Goal: Complete application form: Complete application form

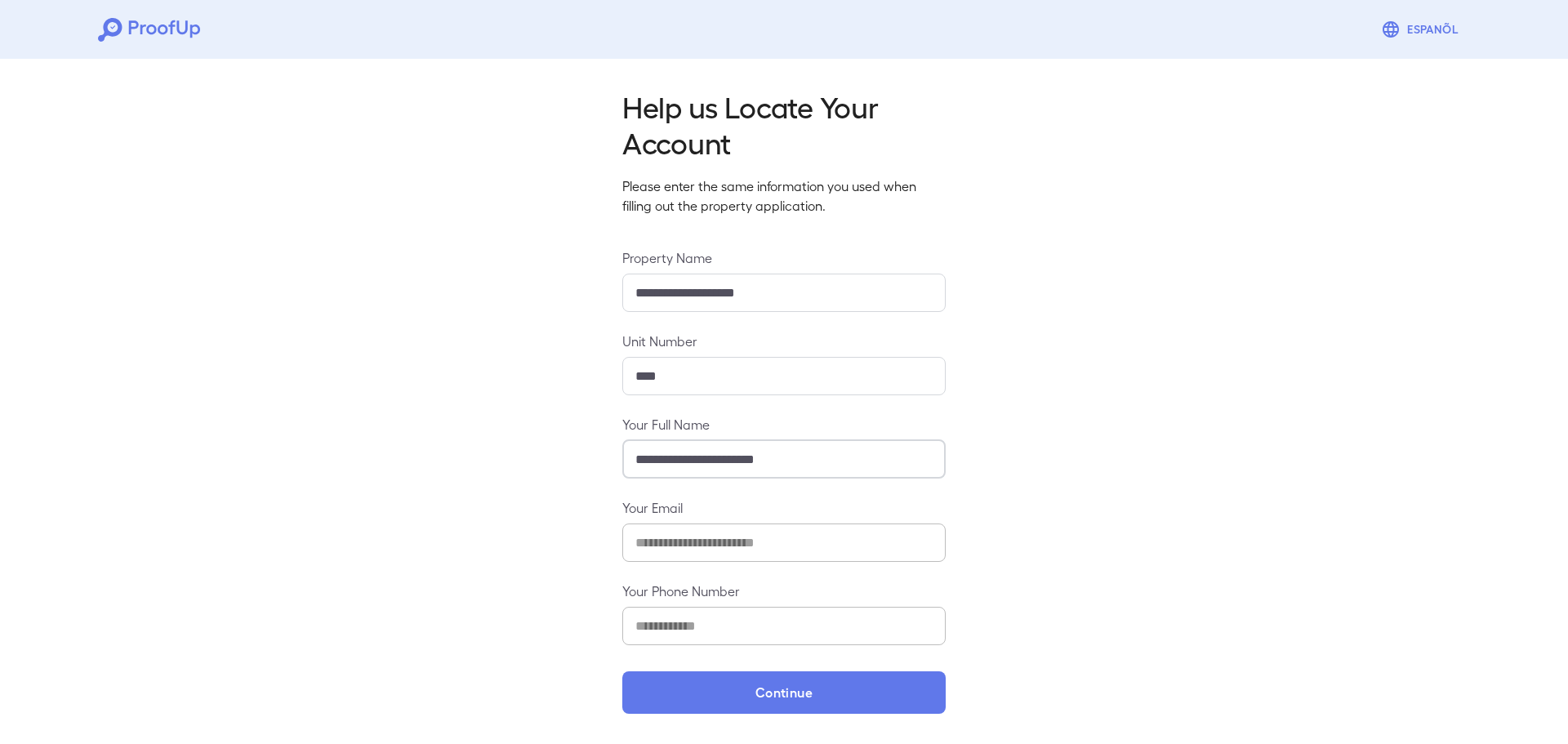
drag, startPoint x: 713, startPoint y: 460, endPoint x: 701, endPoint y: 460, distance: 12.0
click at [701, 460] on input "**********" at bounding box center [784, 459] width 324 height 39
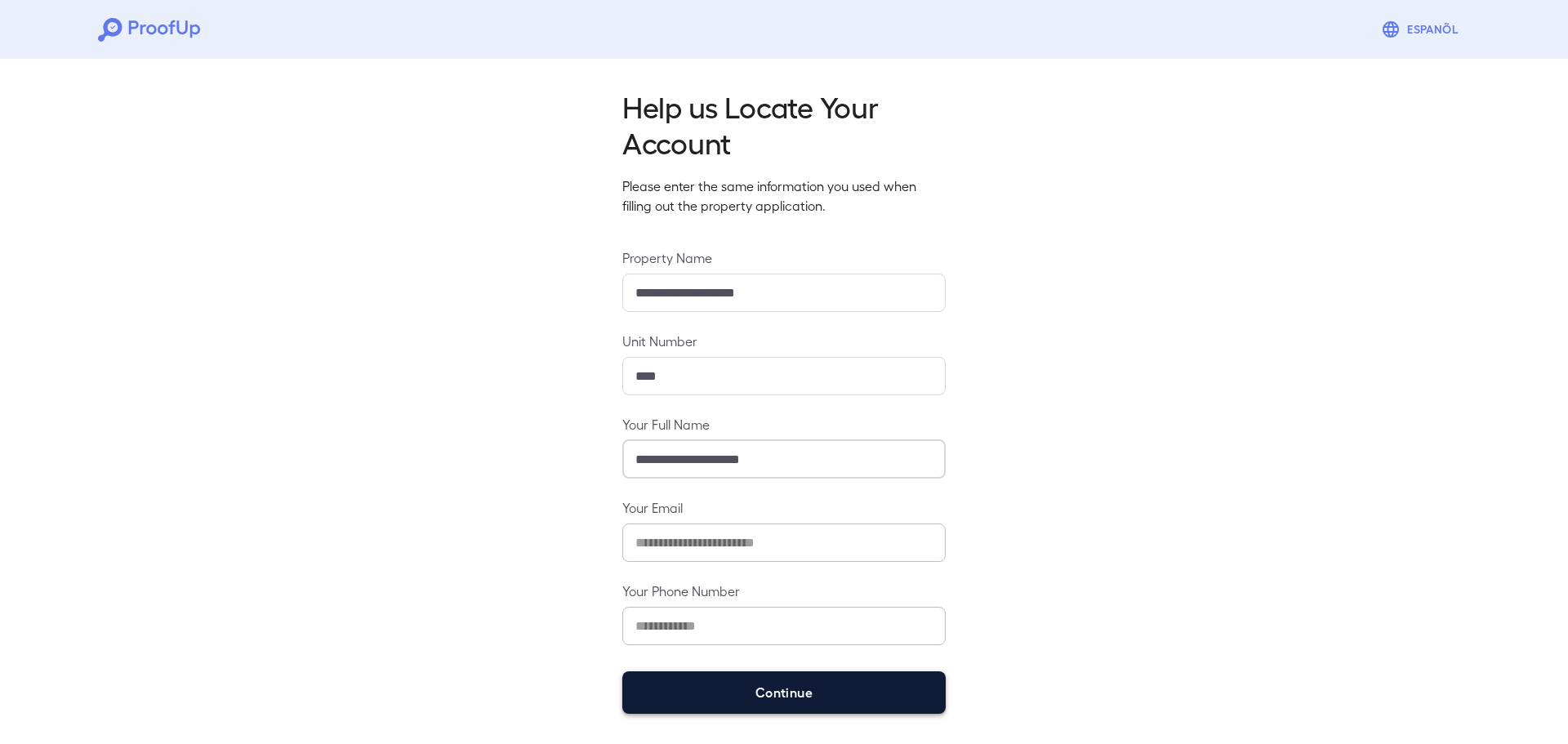
type input "**********"
click at [789, 682] on button "Continue" at bounding box center [784, 692] width 324 height 42
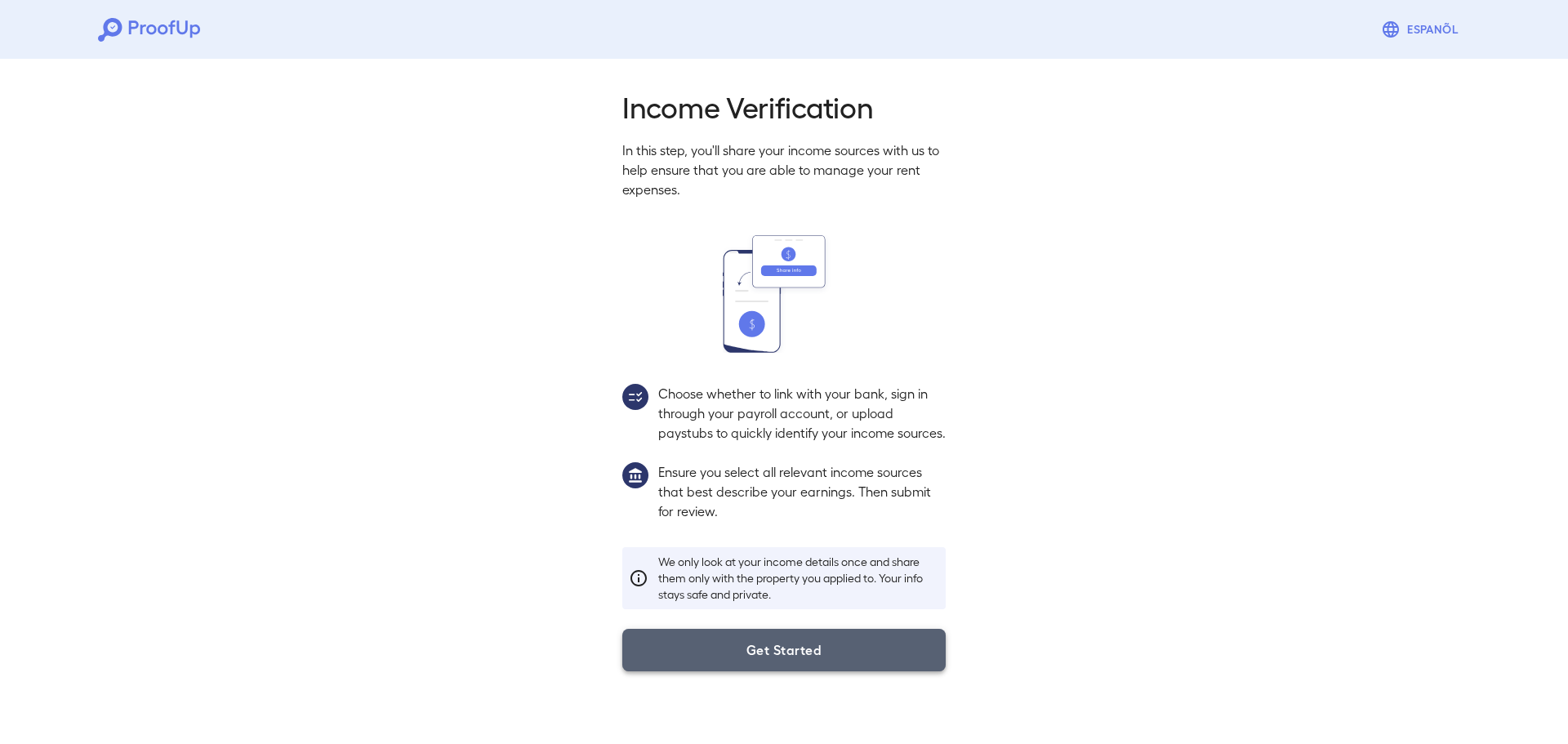
click at [787, 671] on button "Get Started" at bounding box center [784, 649] width 324 height 42
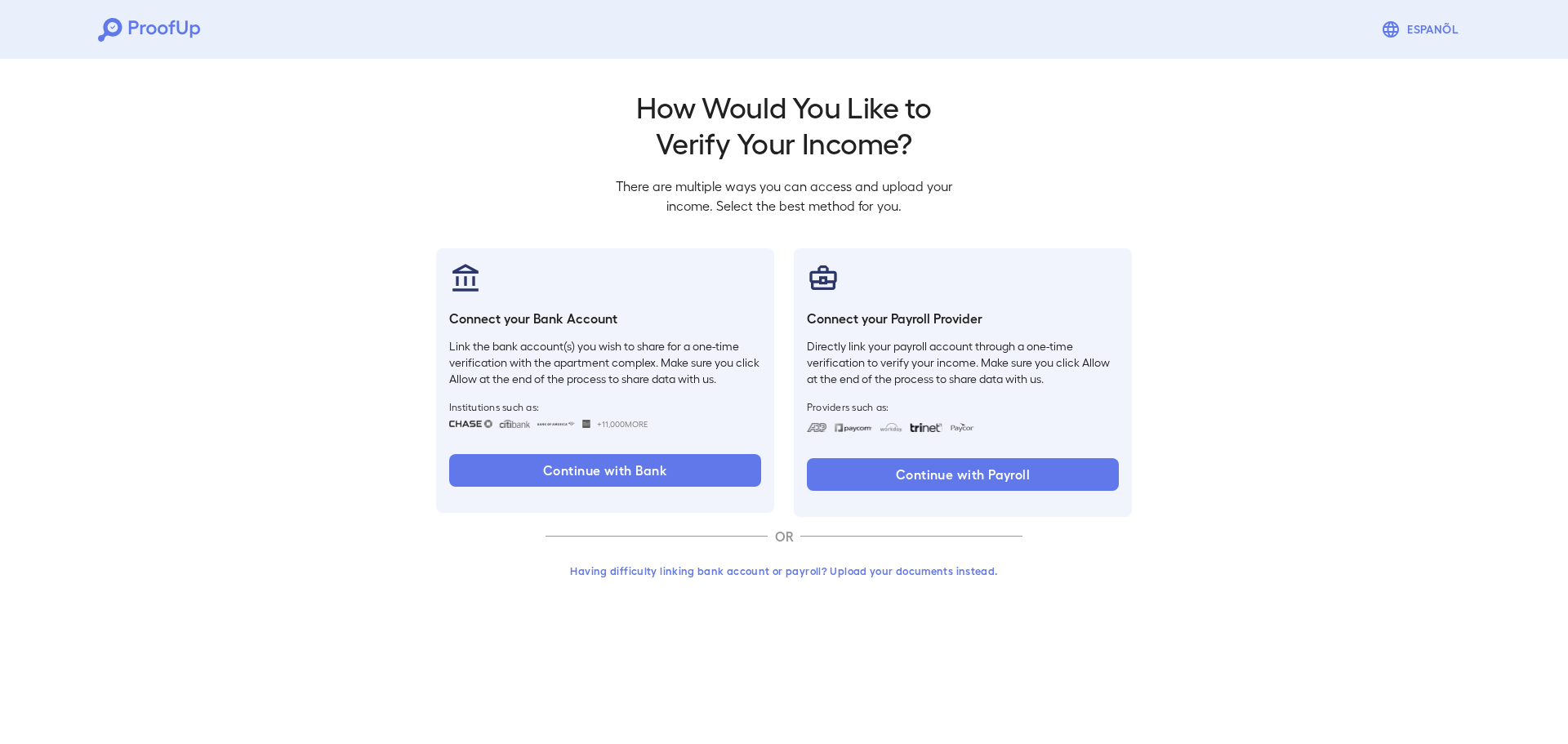
click at [753, 573] on button "Having difficulty linking bank account or payroll? Upload your documents instea…" at bounding box center [783, 570] width 477 height 30
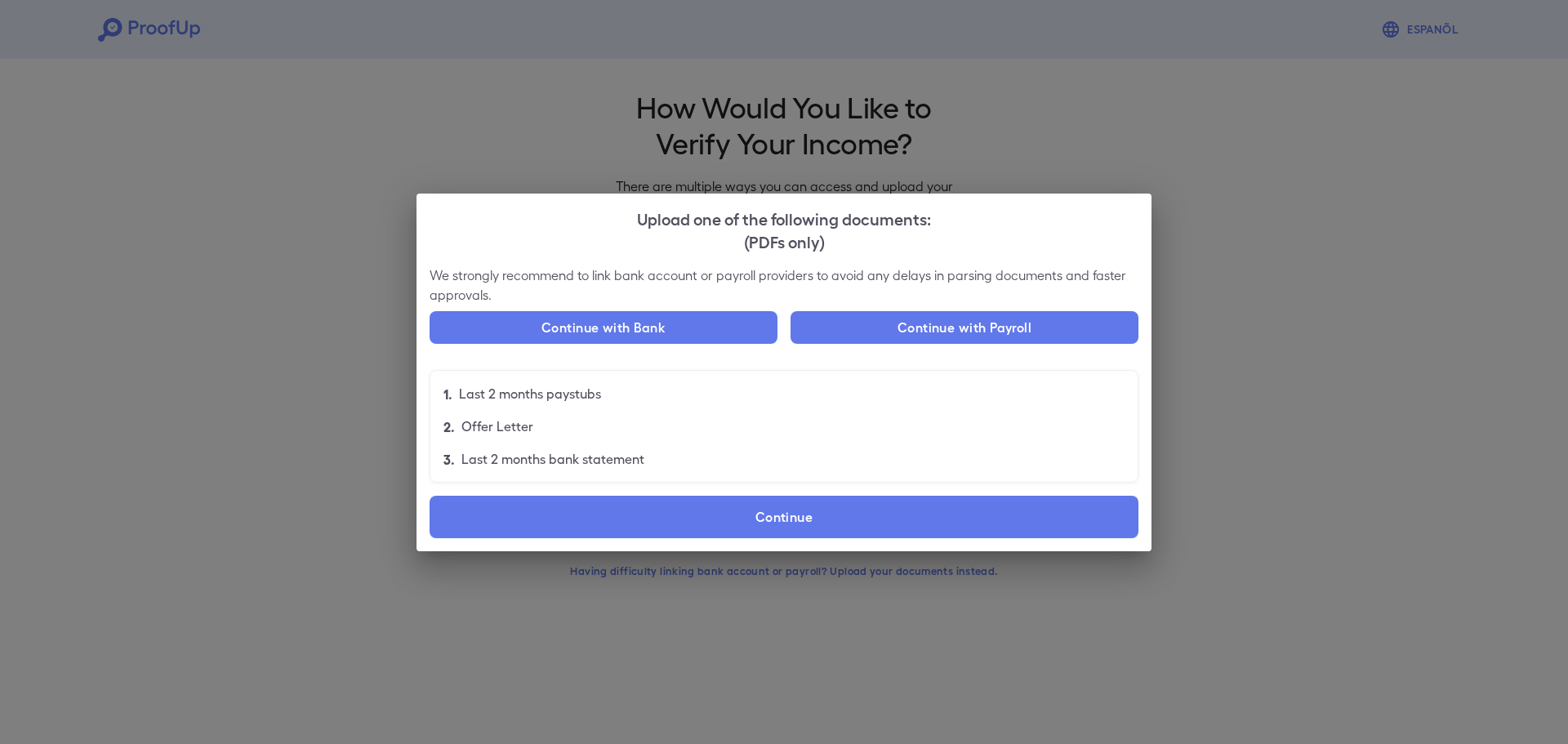
click at [794, 415] on li "2. Offer Letter" at bounding box center [784, 426] width 707 height 32
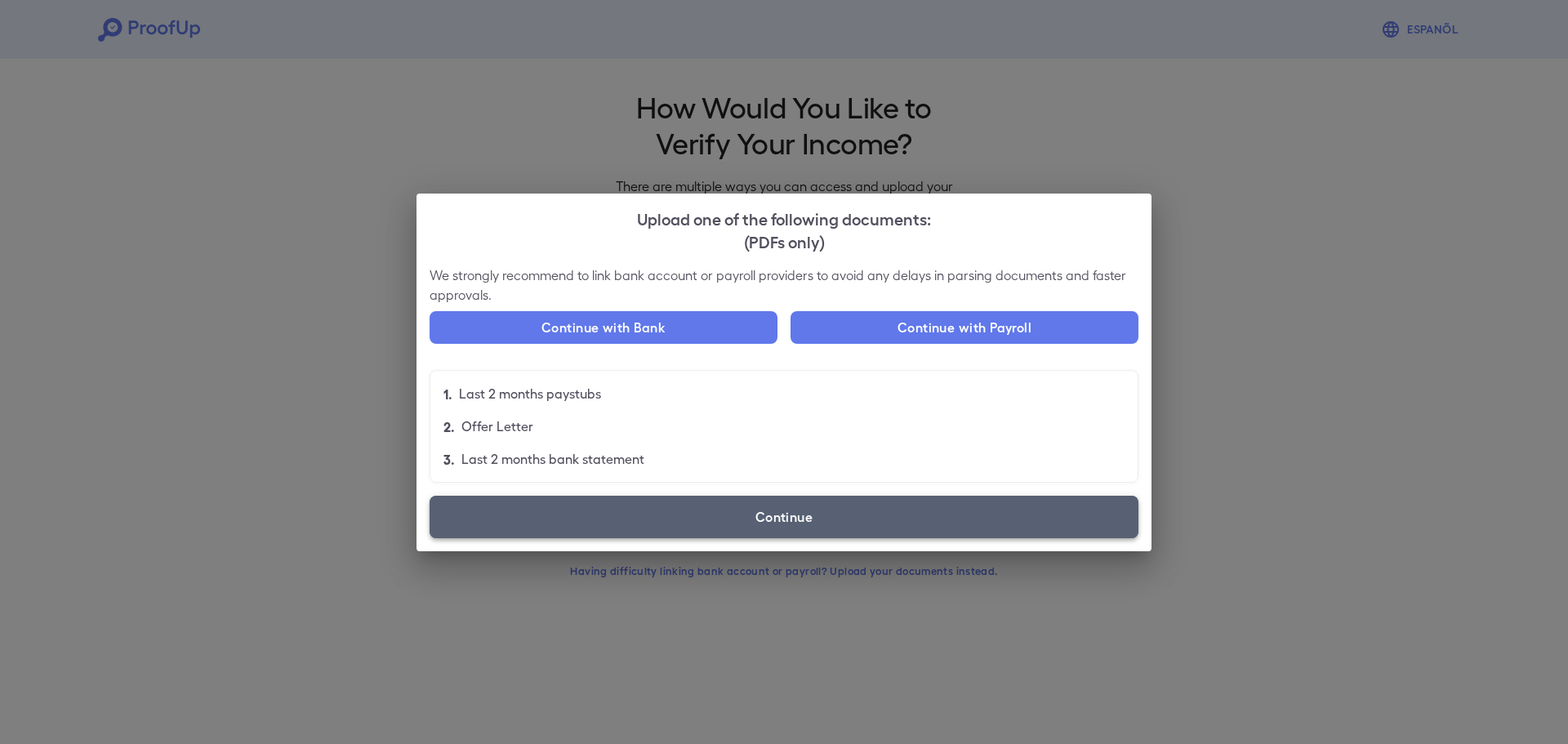
click at [738, 513] on label "Continue" at bounding box center [784, 516] width 709 height 42
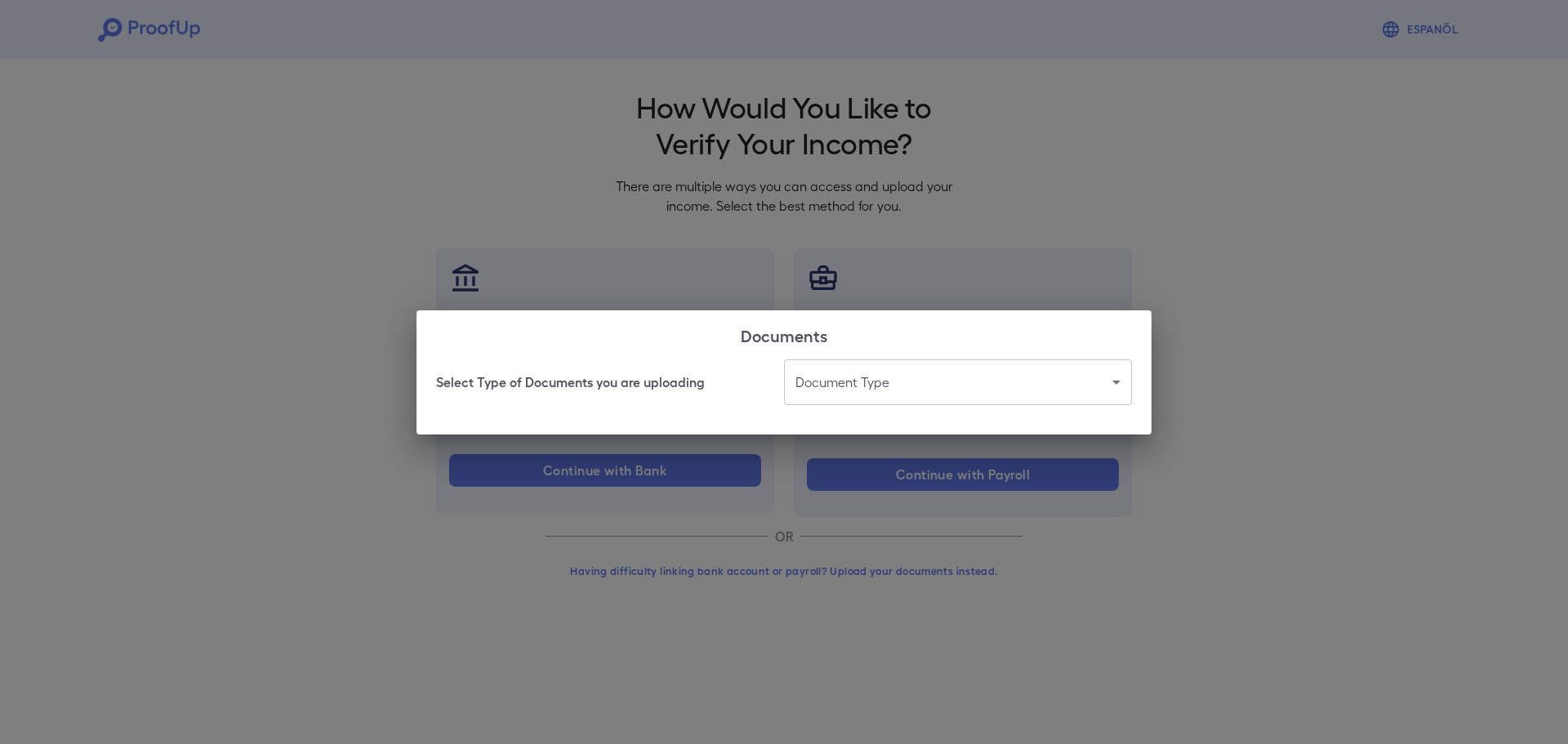
click at [906, 391] on body "Espanõl Go back How Would You Like to Verify Your Income? There are multiple wa…" at bounding box center [784, 312] width 1568 height 623
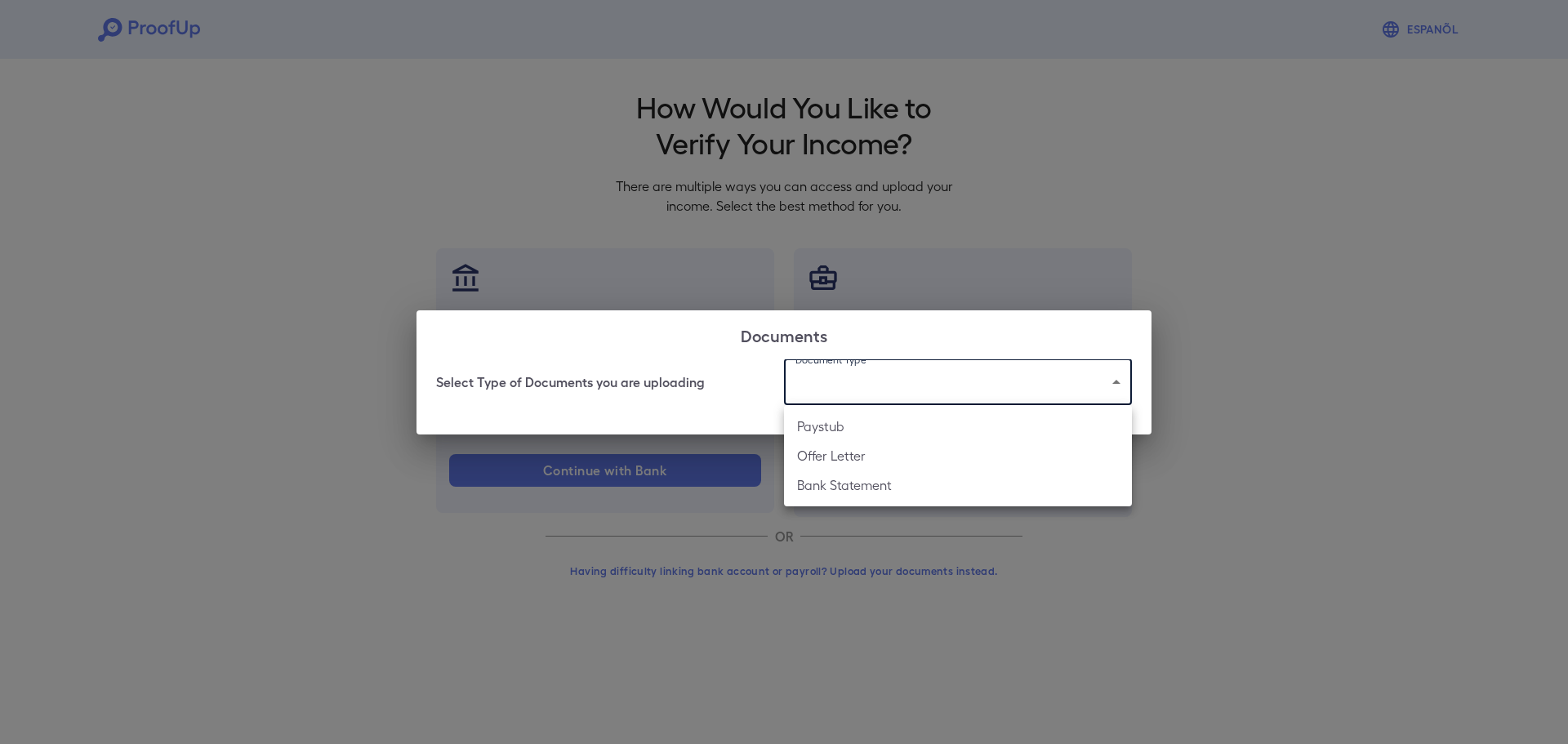
click at [865, 485] on li "Bank Statement" at bounding box center [958, 485] width 348 height 30
type input "**********"
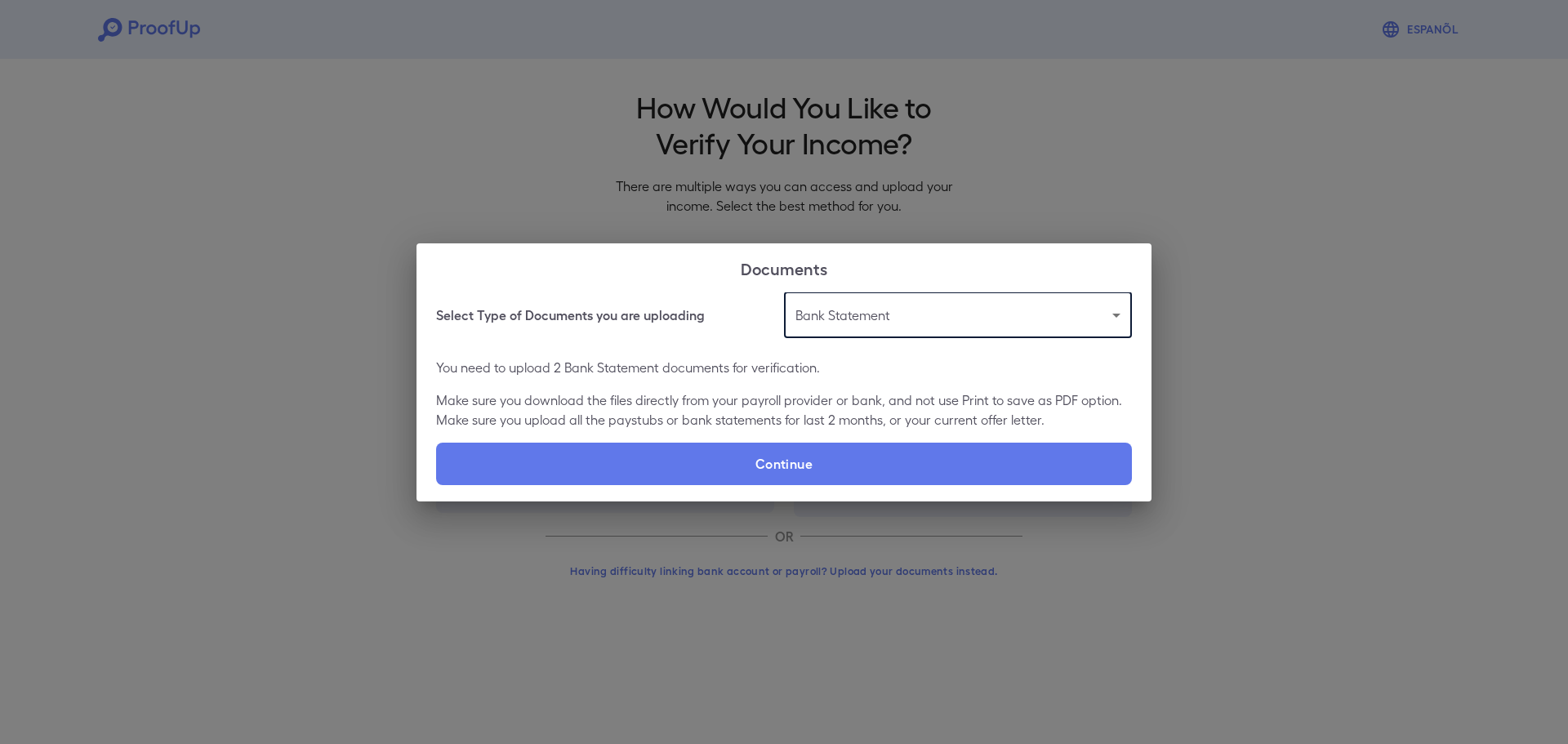
click at [876, 400] on p "Make sure you download the files directly from your payroll provider or bank, a…" at bounding box center [784, 410] width 696 height 40
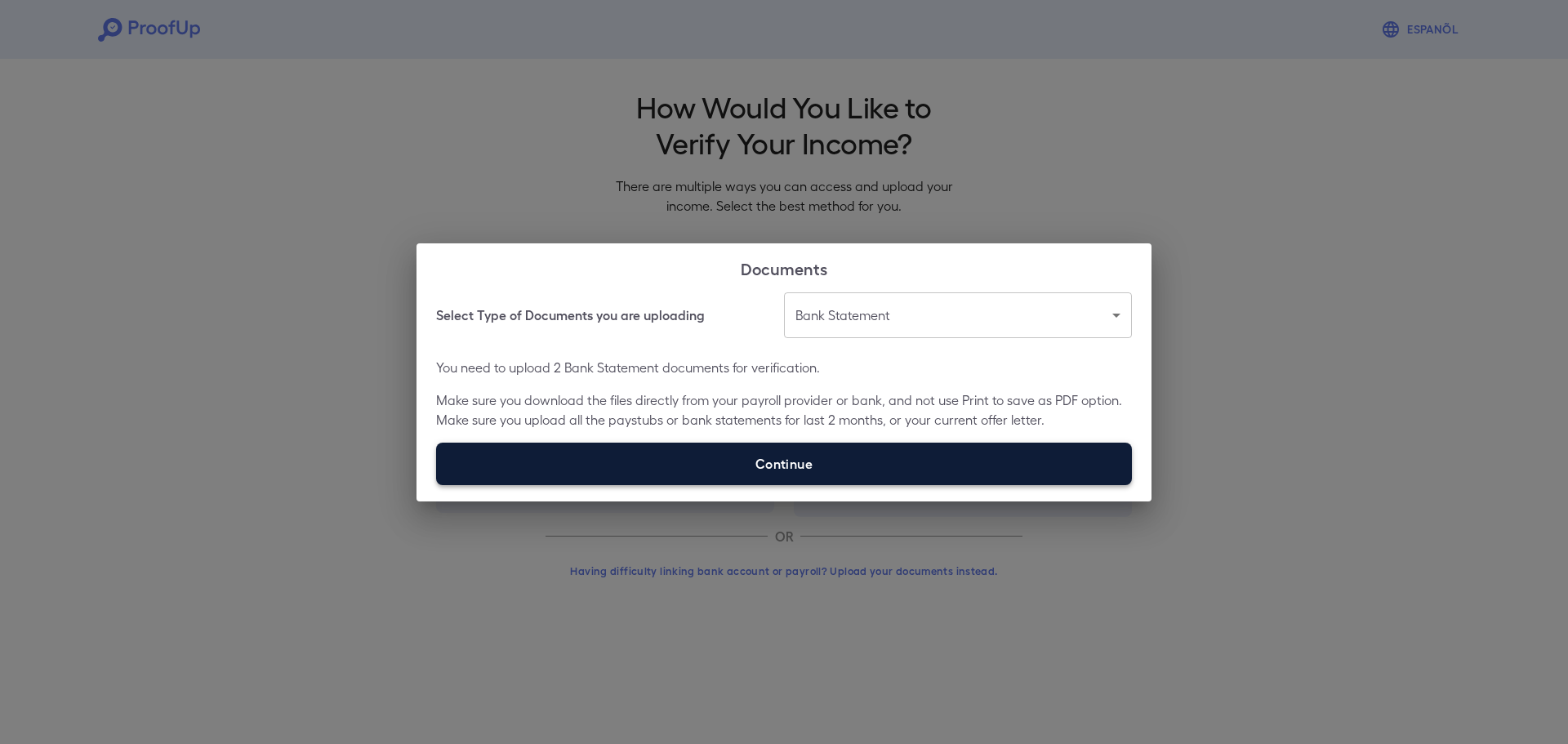
click at [811, 467] on label "Continue" at bounding box center [784, 463] width 696 height 42
click at [437, 484] on input "Continue" at bounding box center [436, 484] width 1 height 1
type input "**********"
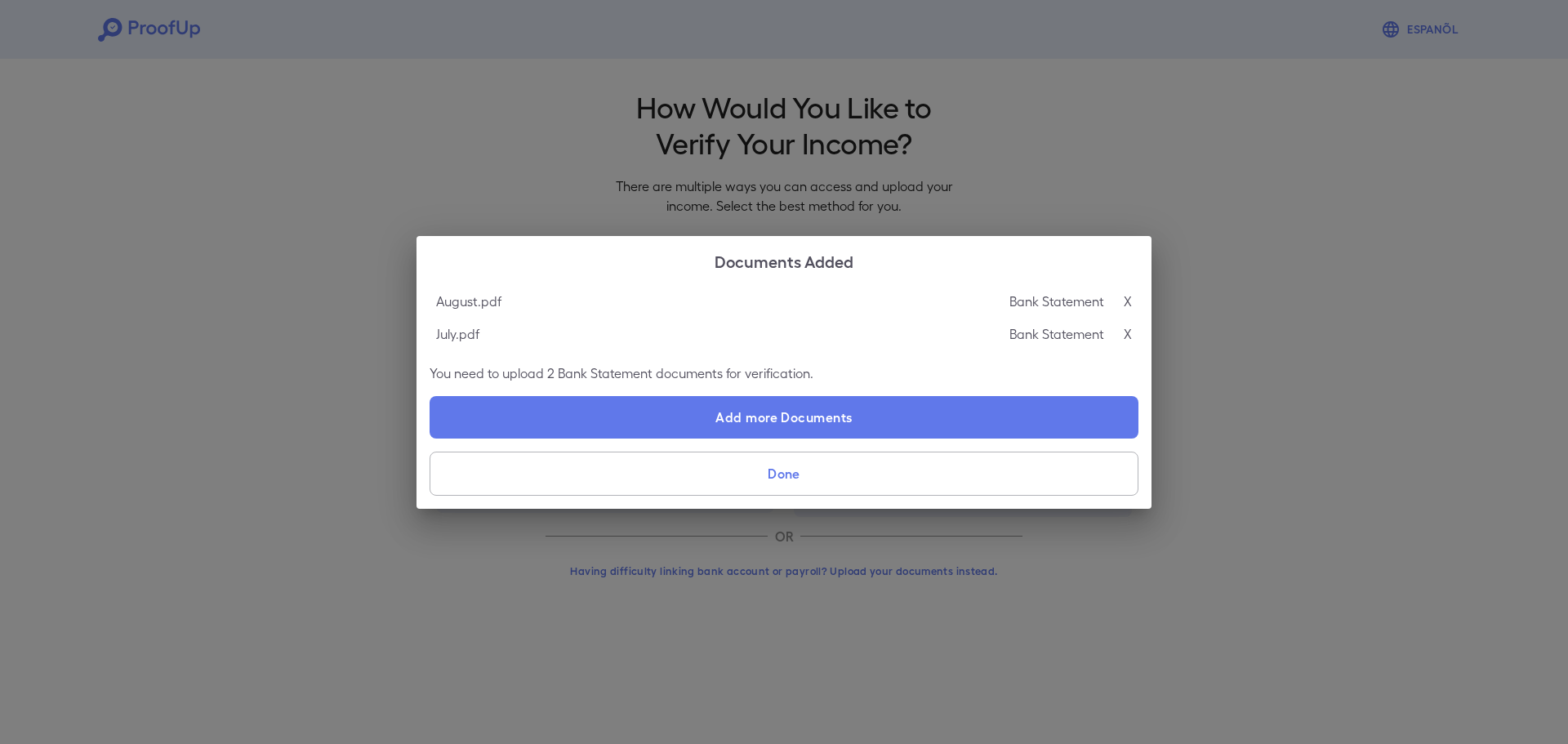
drag, startPoint x: 832, startPoint y: 367, endPoint x: 851, endPoint y: 368, distance: 19.0
click at [851, 368] on p "You need to upload 2 Bank Statement documents for verification." at bounding box center [784, 373] width 709 height 20
click at [851, 367] on p "You need to upload 2 Bank Statement documents for verification." at bounding box center [784, 373] width 709 height 20
drag, startPoint x: 846, startPoint y: 374, endPoint x: 824, endPoint y: 366, distance: 23.4
click at [819, 363] on p "You need to upload 2 Bank Statement documents for verification." at bounding box center [784, 373] width 709 height 20
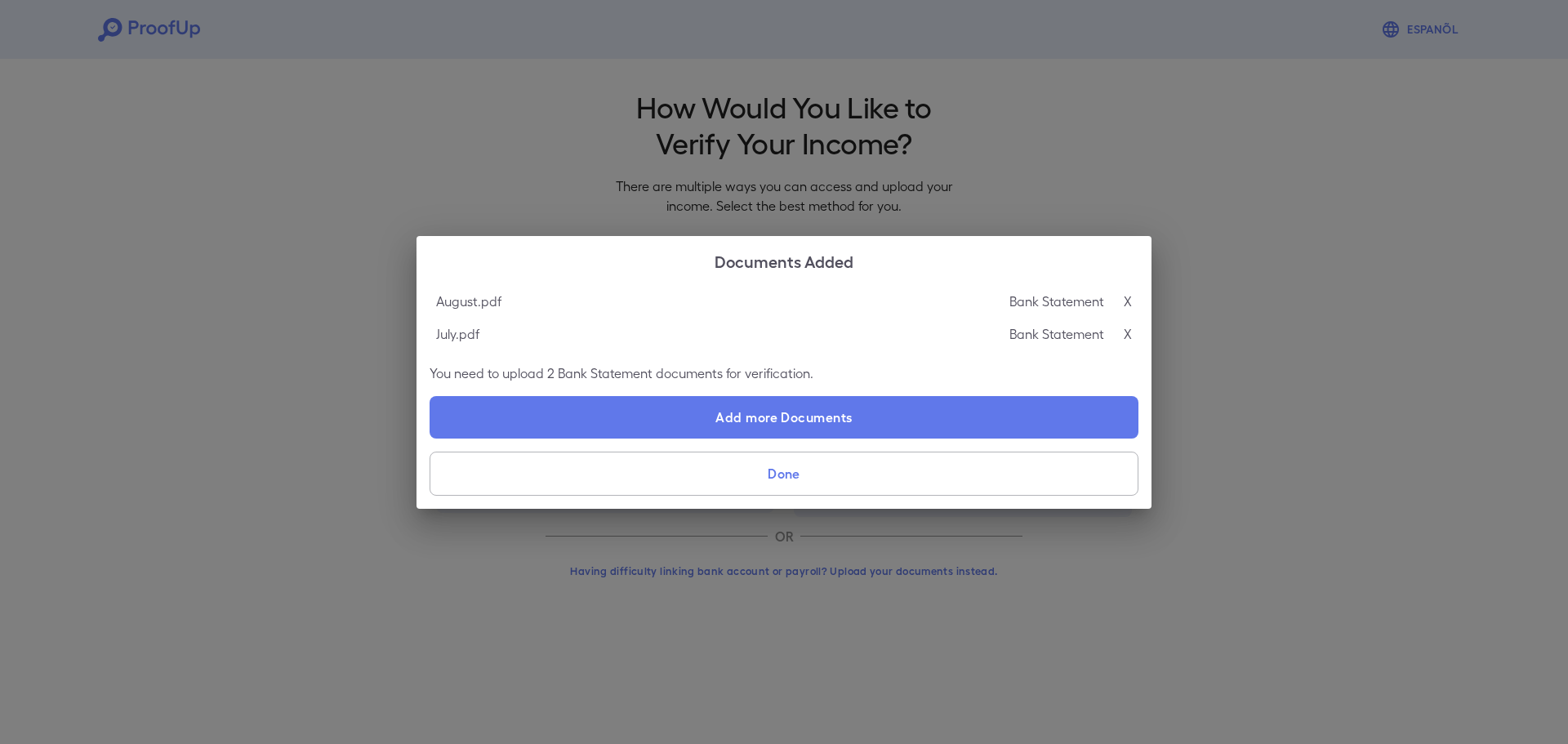
drag, startPoint x: 828, startPoint y: 370, endPoint x: 824, endPoint y: 379, distance: 9.8
click at [824, 379] on p "You need to upload 2 Bank Statement documents for verification." at bounding box center [784, 373] width 709 height 20
drag, startPoint x: 826, startPoint y: 372, endPoint x: 705, endPoint y: 367, distance: 121.1
click at [705, 367] on p "You need to upload 2 Bank Statement documents for verification." at bounding box center [784, 373] width 709 height 20
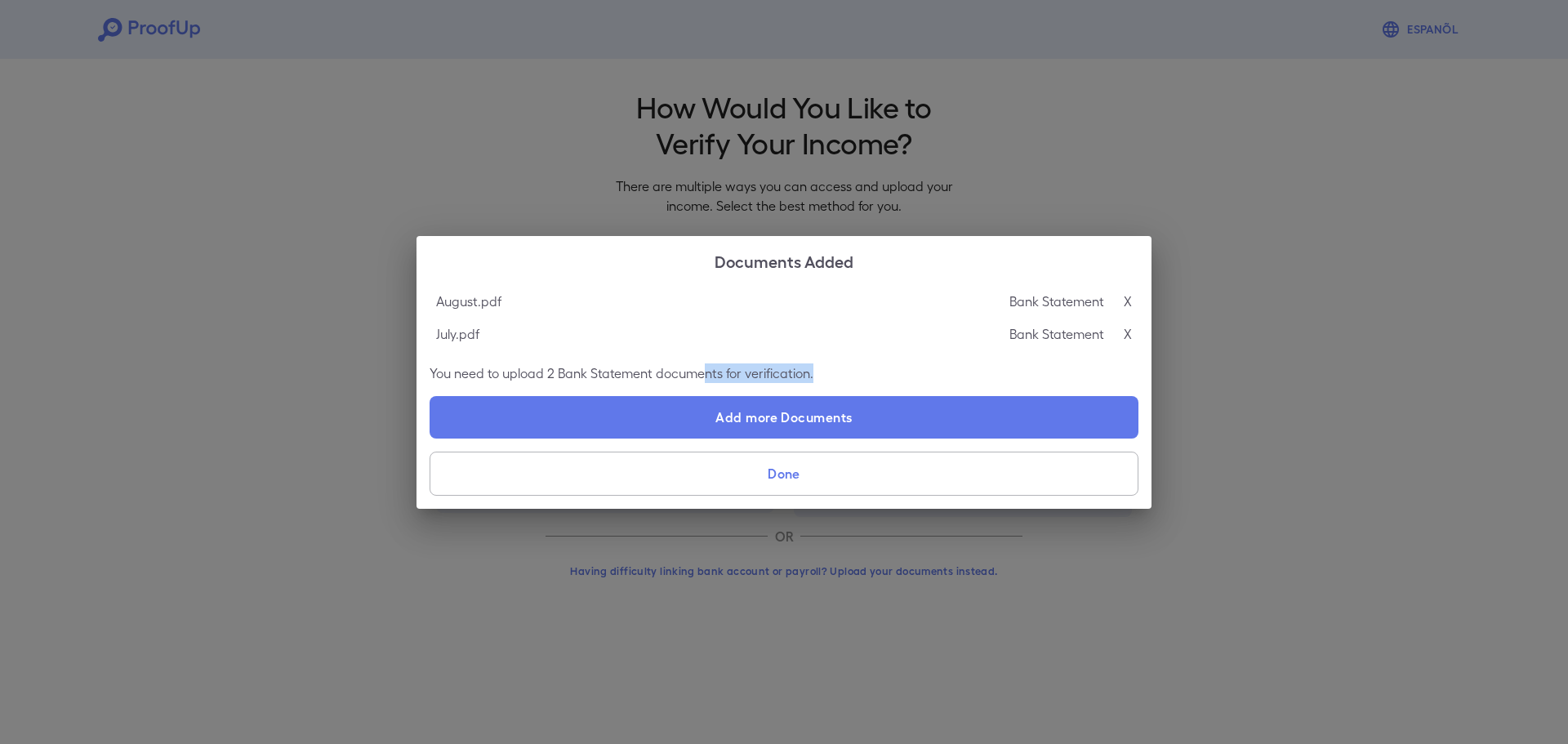
click at [779, 367] on p "You need to upload 2 Bank Statement documents for verification." at bounding box center [784, 373] width 709 height 20
drag, startPoint x: 831, startPoint y: 373, endPoint x: 816, endPoint y: 363, distance: 18.0
click at [816, 363] on p "You need to upload 2 Bank Statement documents for verification." at bounding box center [784, 373] width 709 height 20
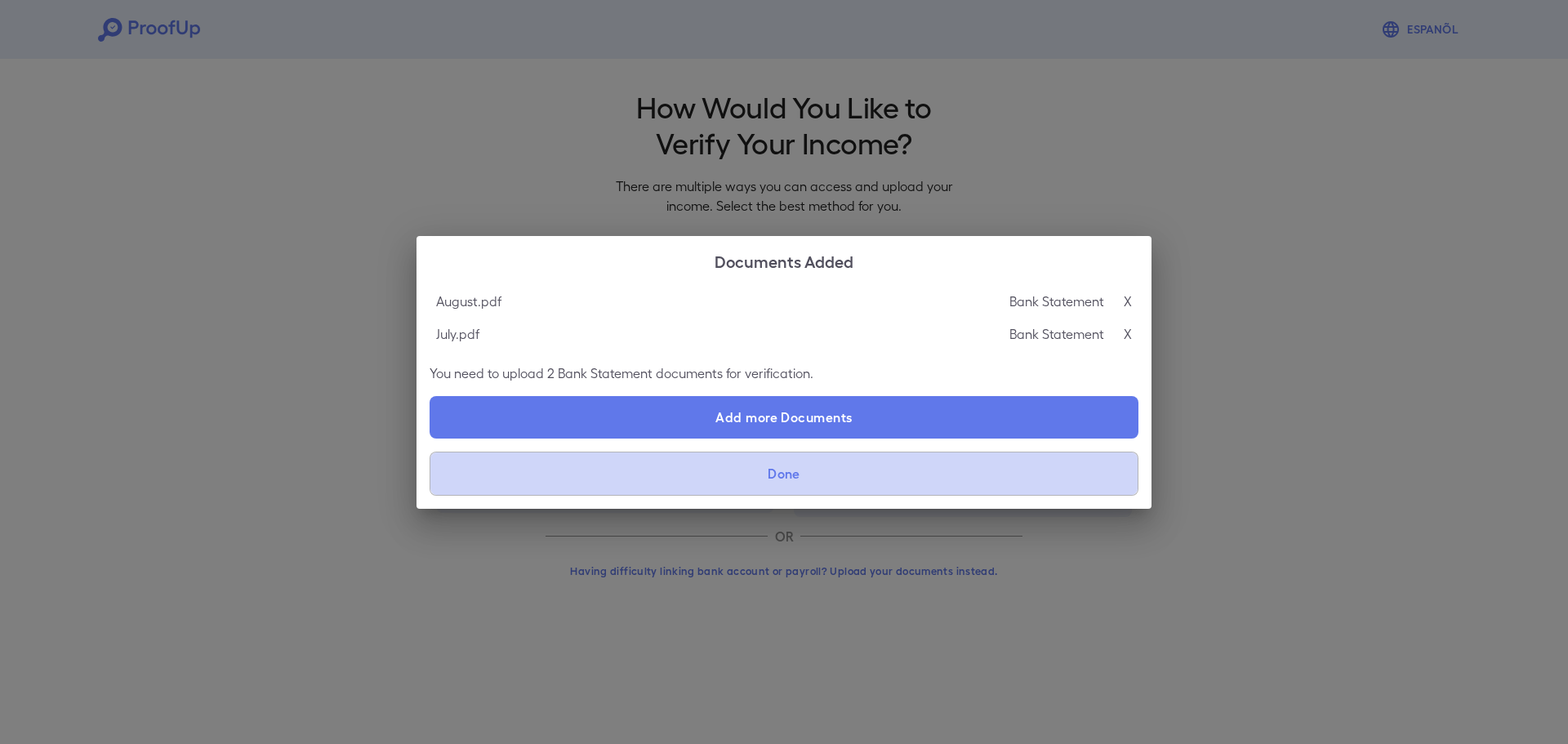
click at [796, 468] on button "Done" at bounding box center [784, 473] width 709 height 44
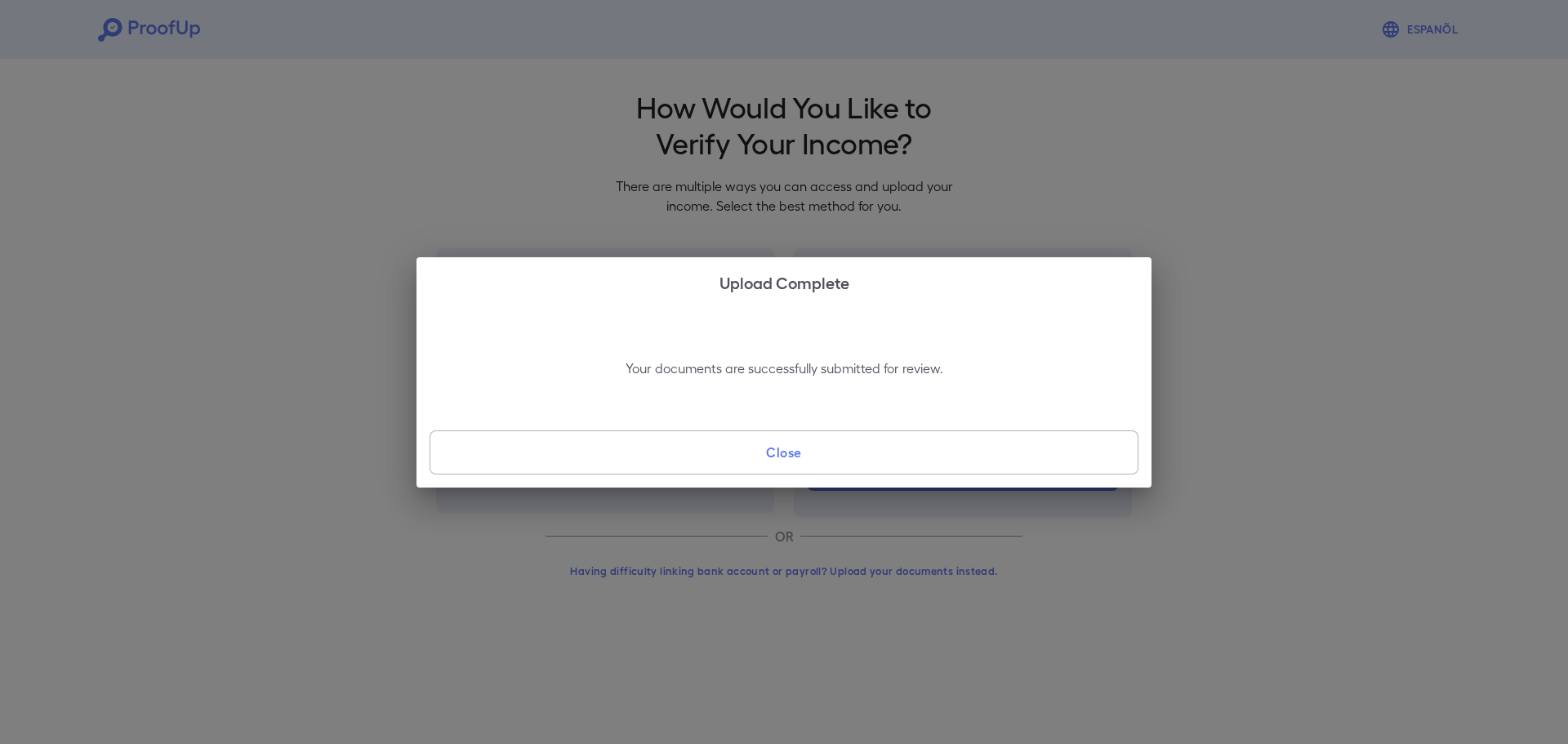
click at [803, 458] on button "Close" at bounding box center [784, 452] width 709 height 44
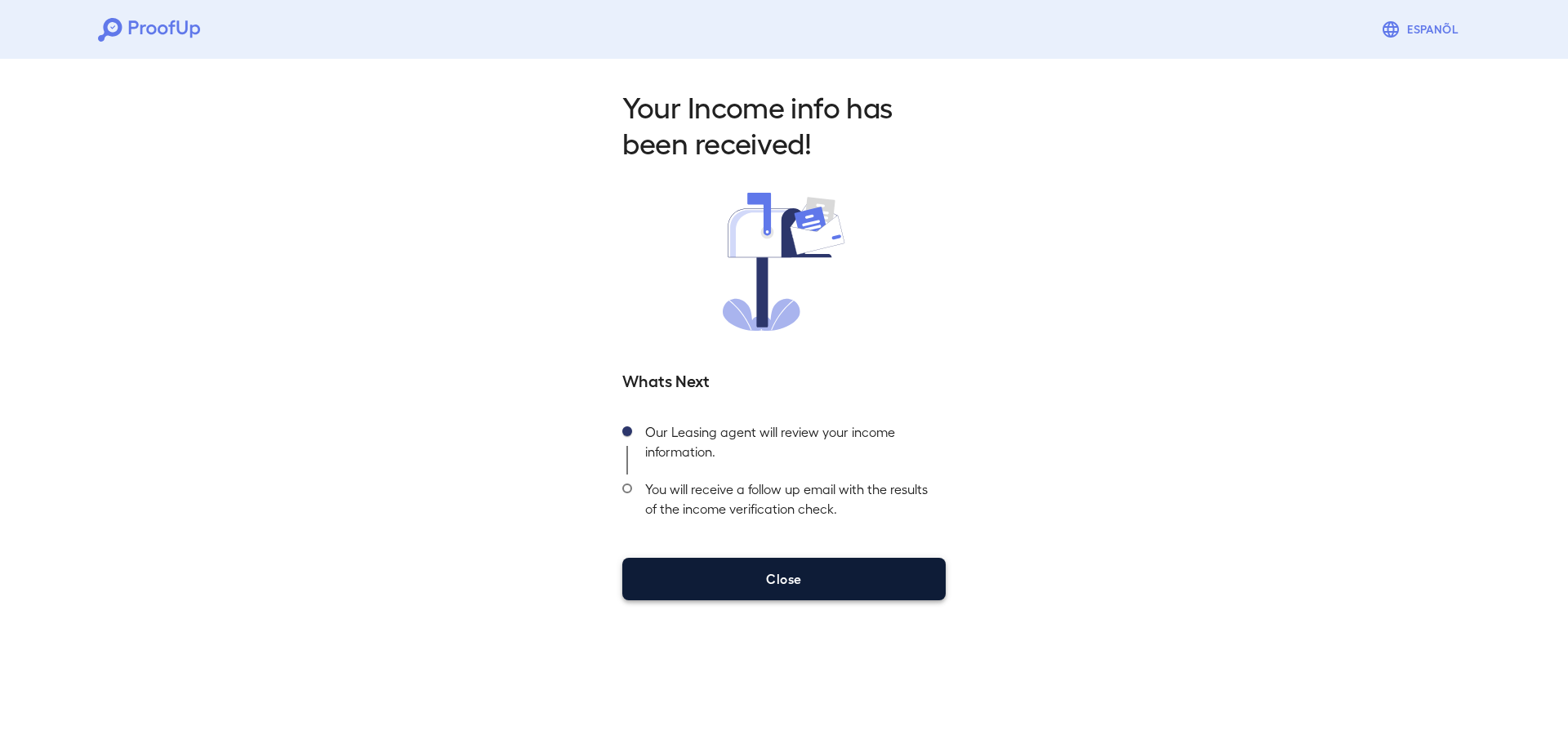
click at [780, 579] on button "Close" at bounding box center [784, 578] width 324 height 42
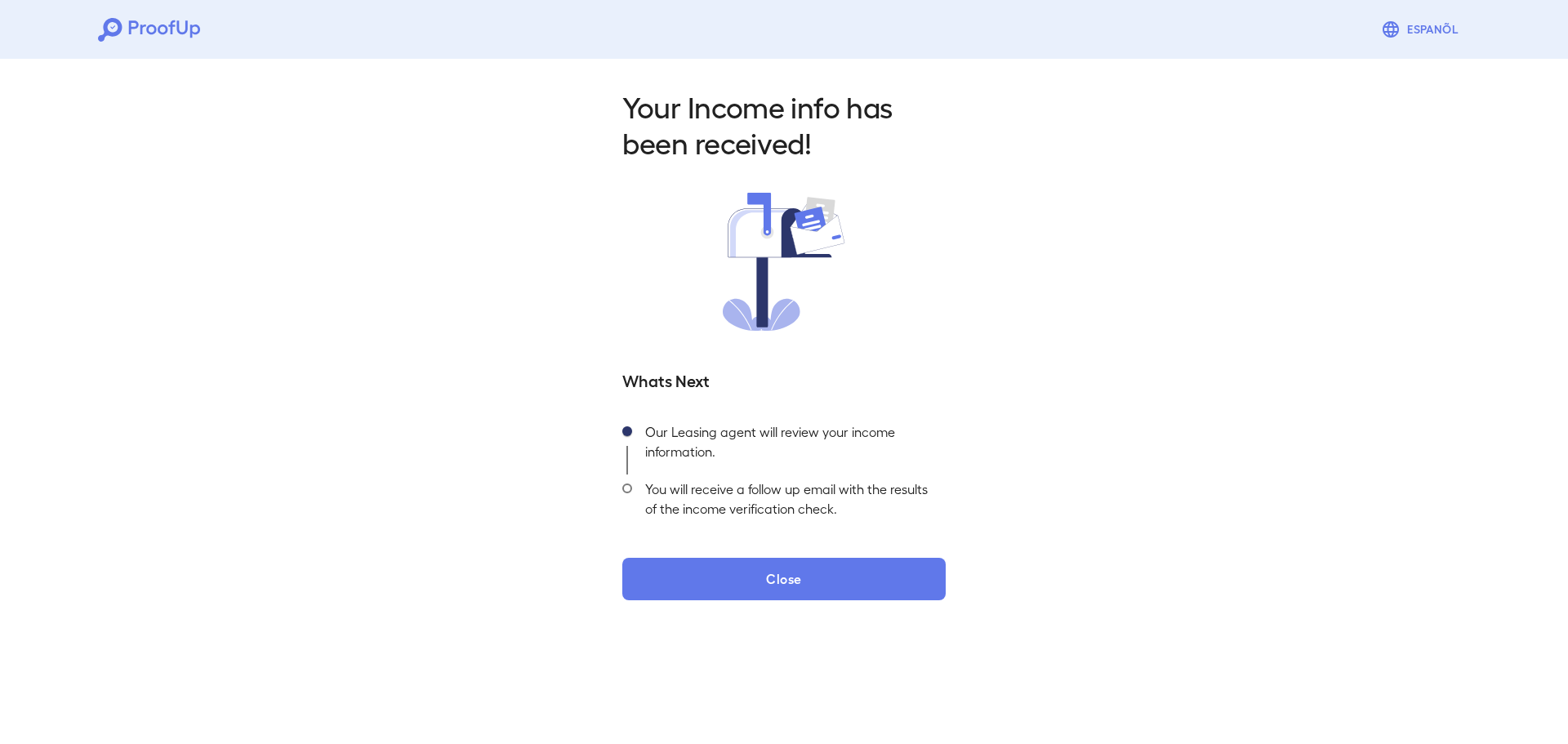
click at [1223, 301] on div "Your Income info has been received! Whats Next Our Leasing agent will review yo…" at bounding box center [784, 339] width 1568 height 574
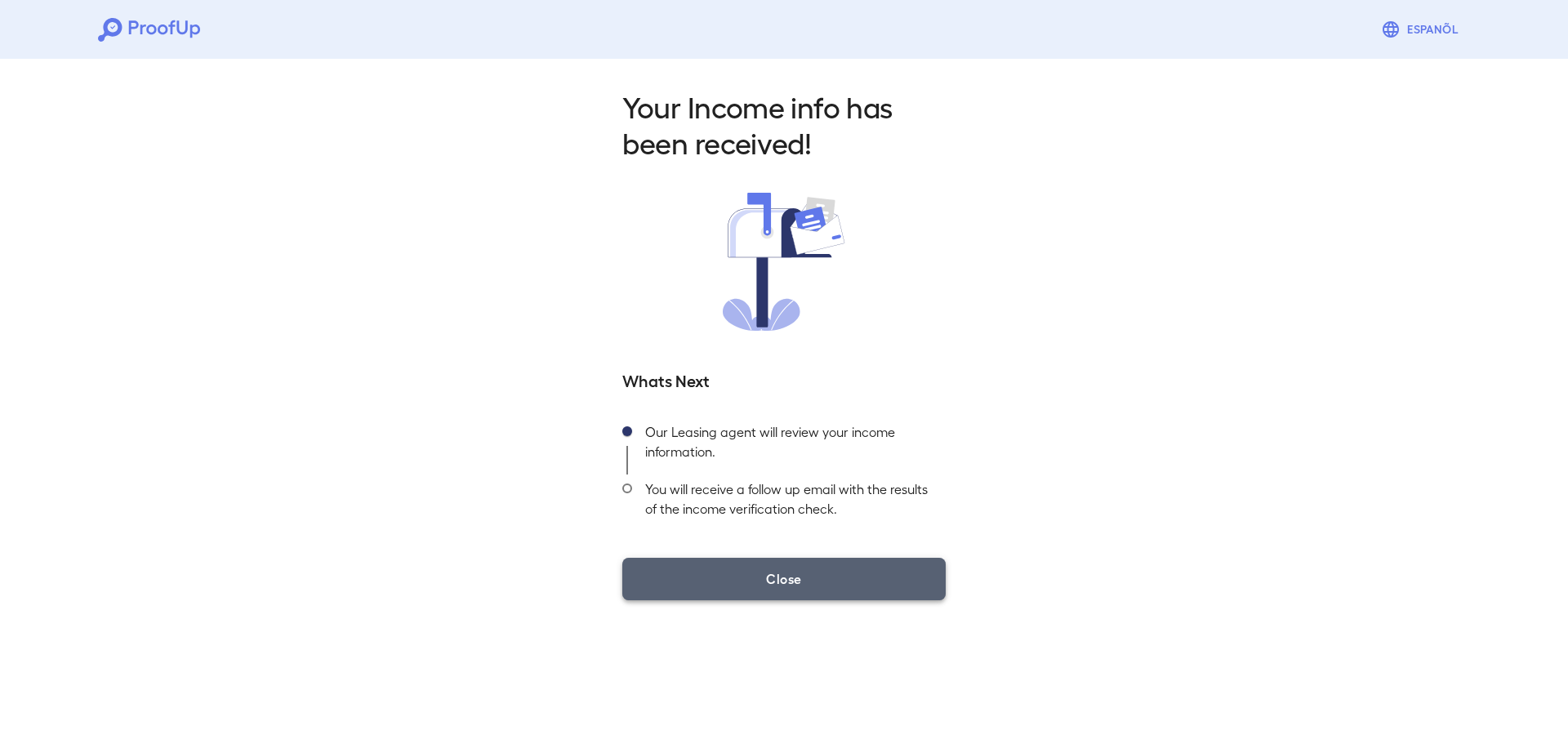
click at [798, 594] on button "Close" at bounding box center [784, 578] width 324 height 42
